Goal: Task Accomplishment & Management: Check status

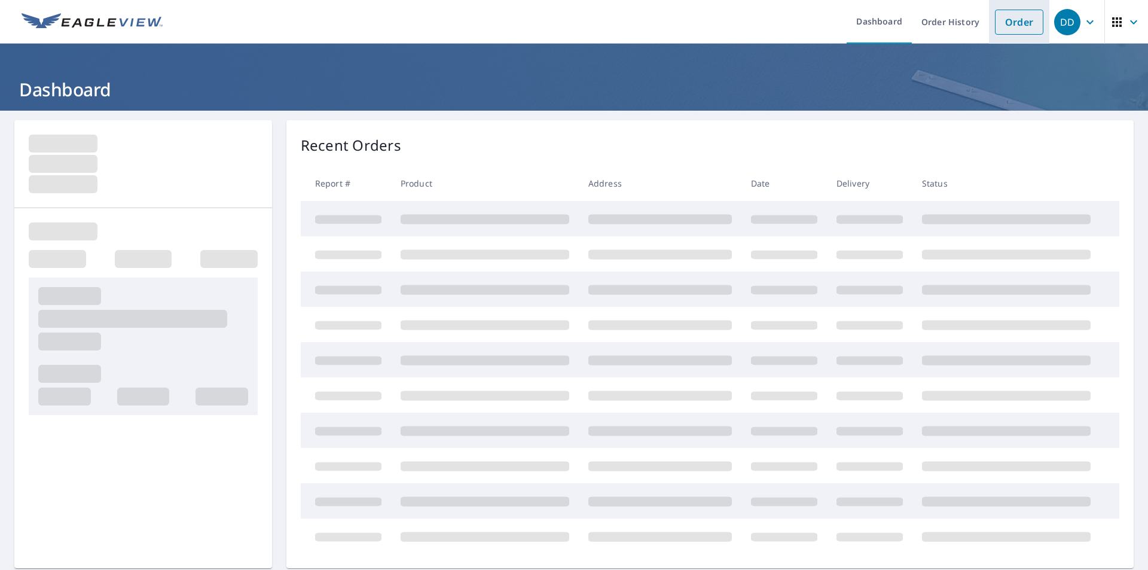
click at [1011, 23] on link "Order" at bounding box center [1019, 22] width 48 height 25
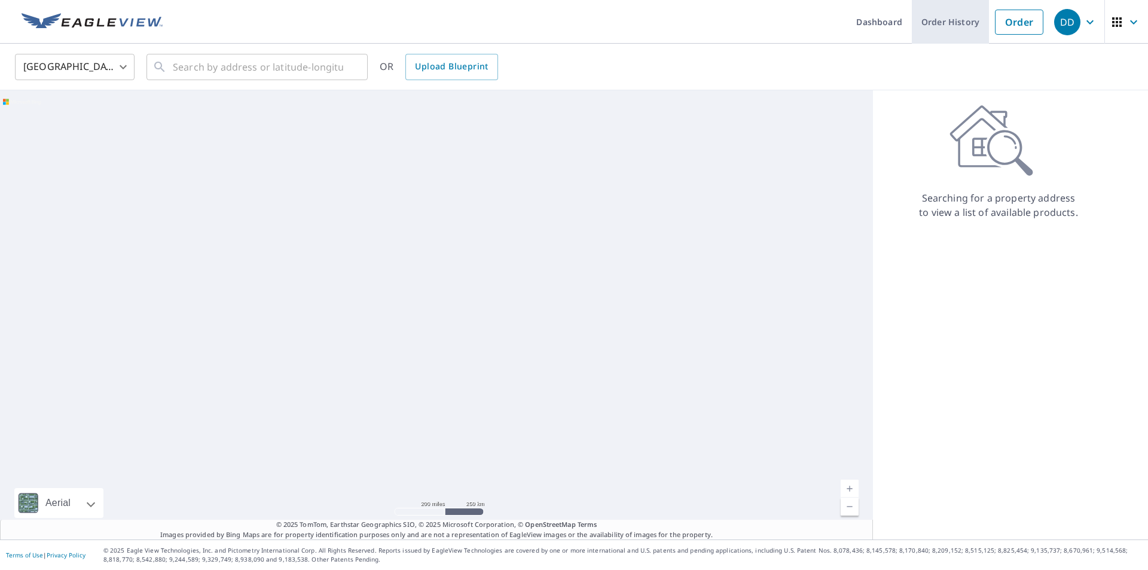
drag, startPoint x: 1011, startPoint y: 23, endPoint x: 920, endPoint y: 36, distance: 92.5
click at [921, 42] on ul "Dashboard Order History Order" at bounding box center [610, 22] width 880 height 44
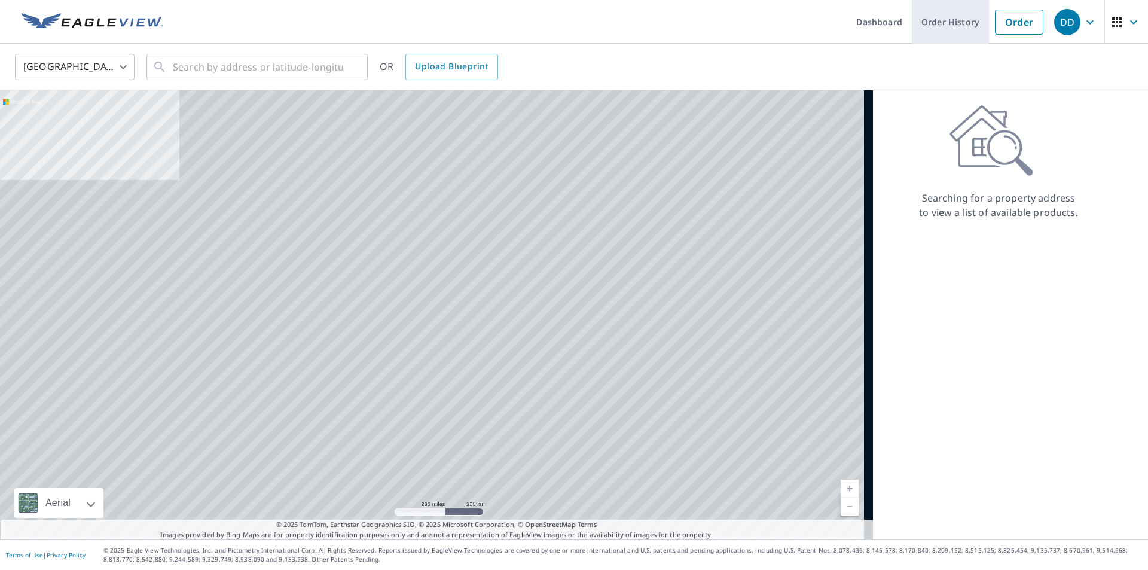
click at [933, 26] on link "Order History" at bounding box center [950, 22] width 77 height 44
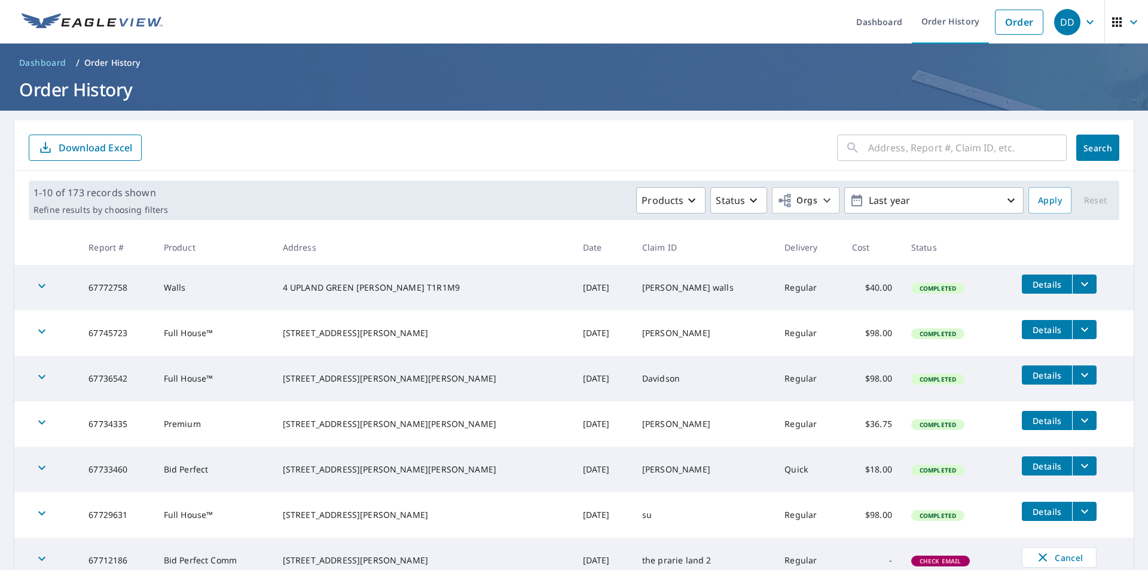
click at [896, 149] on input "text" at bounding box center [967, 147] width 199 height 33
type input "427"
click button "Search" at bounding box center [1097, 148] width 43 height 26
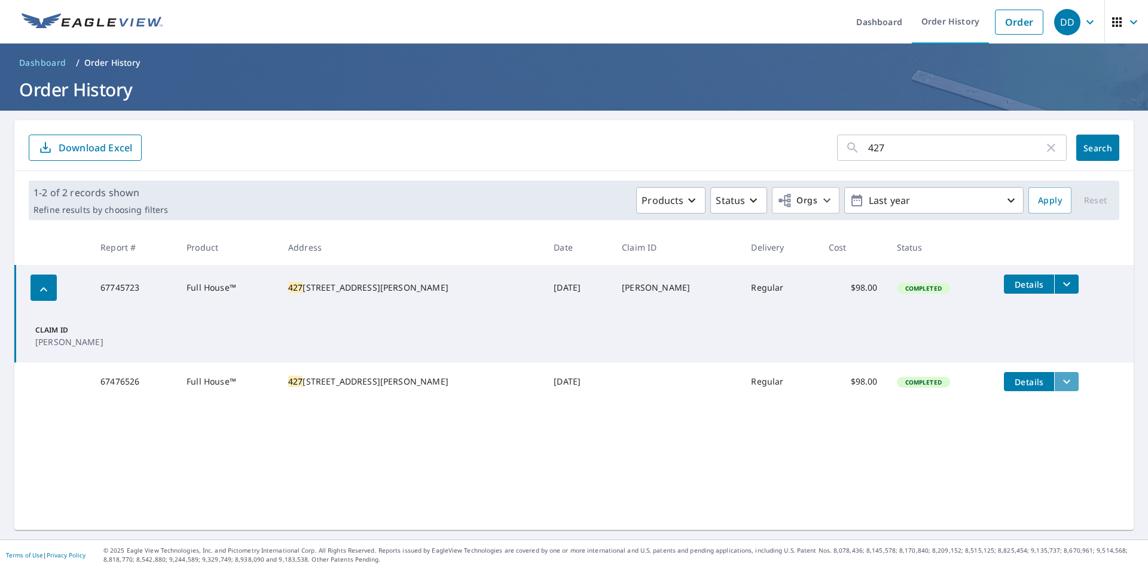
click at [1060, 383] on icon "filesDropdownBtn-67476526" at bounding box center [1067, 381] width 14 height 14
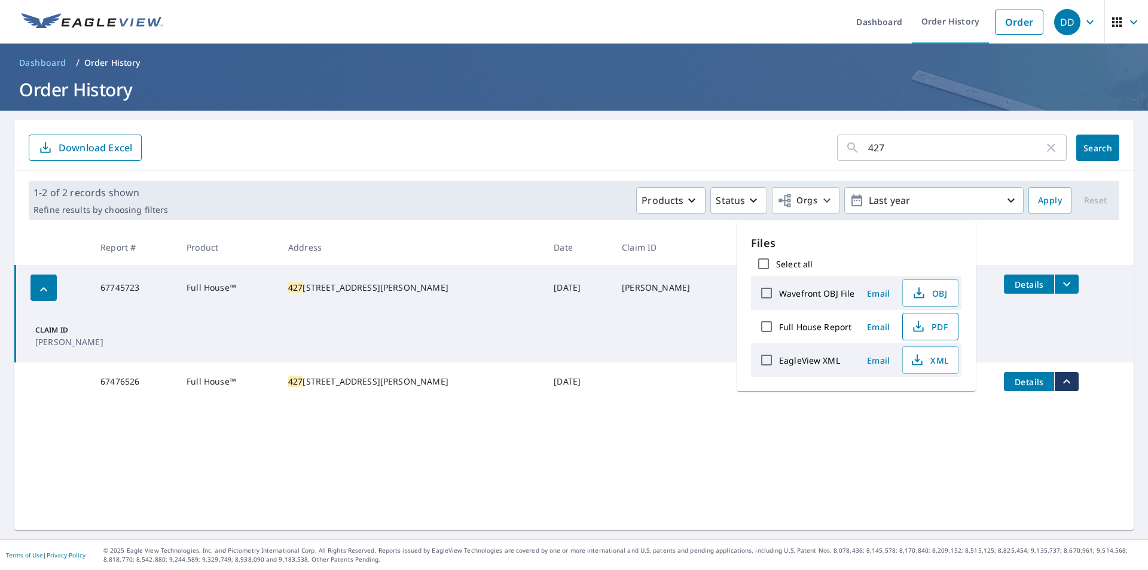
click at [936, 327] on span "PDF" at bounding box center [929, 326] width 38 height 14
click at [590, 13] on ul "Dashboard Order History Order" at bounding box center [610, 22] width 880 height 44
